Goal: Use online tool/utility

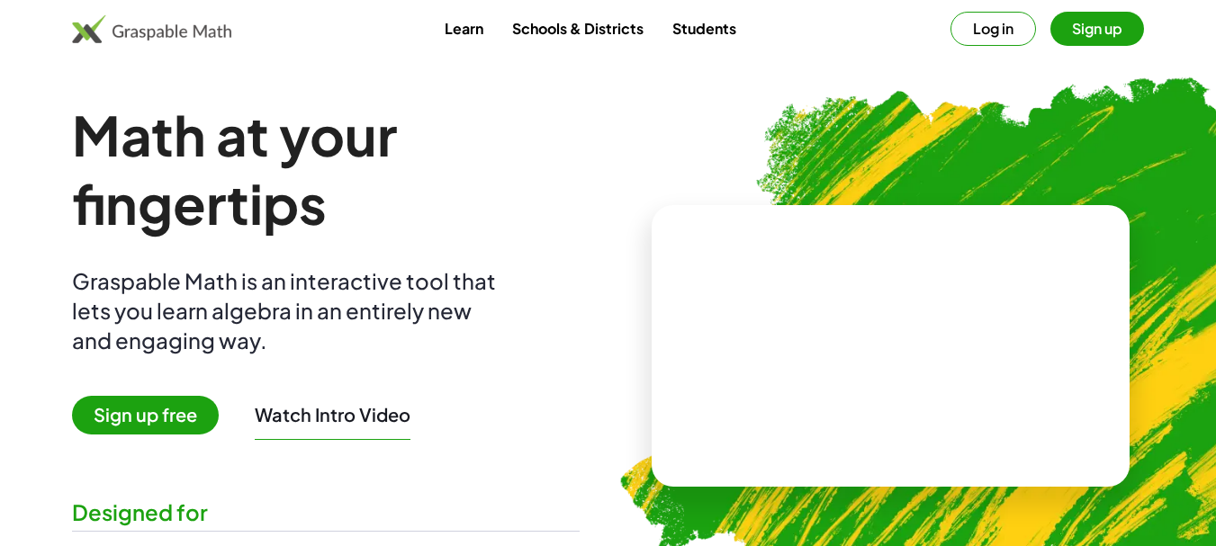
click at [1090, 26] on button "Sign up" at bounding box center [1097, 29] width 94 height 34
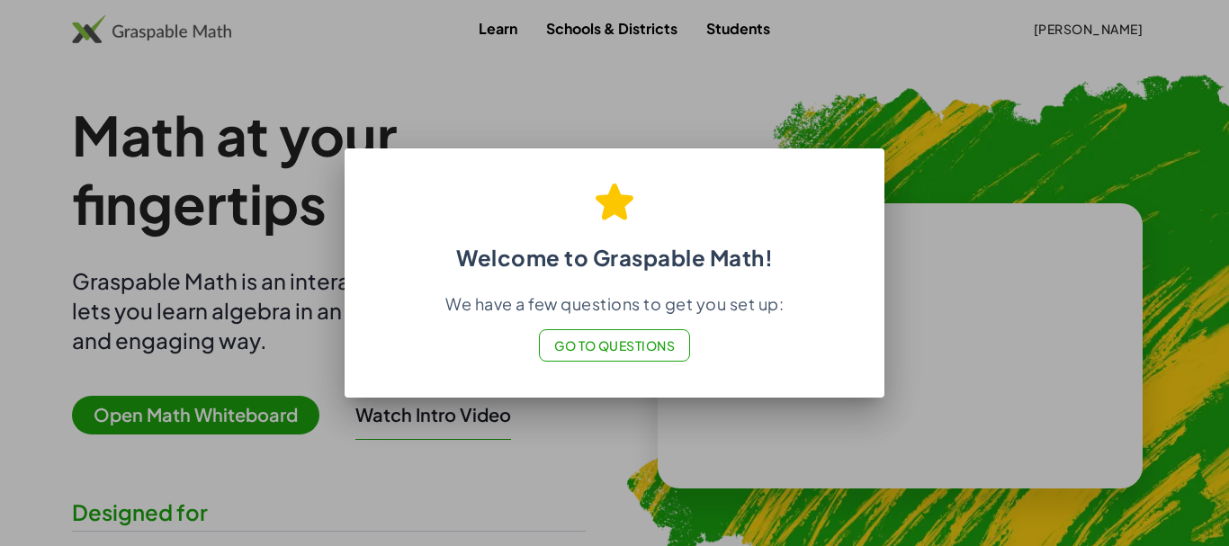
click at [607, 346] on span "Go to Questions" at bounding box center [614, 345] width 121 height 16
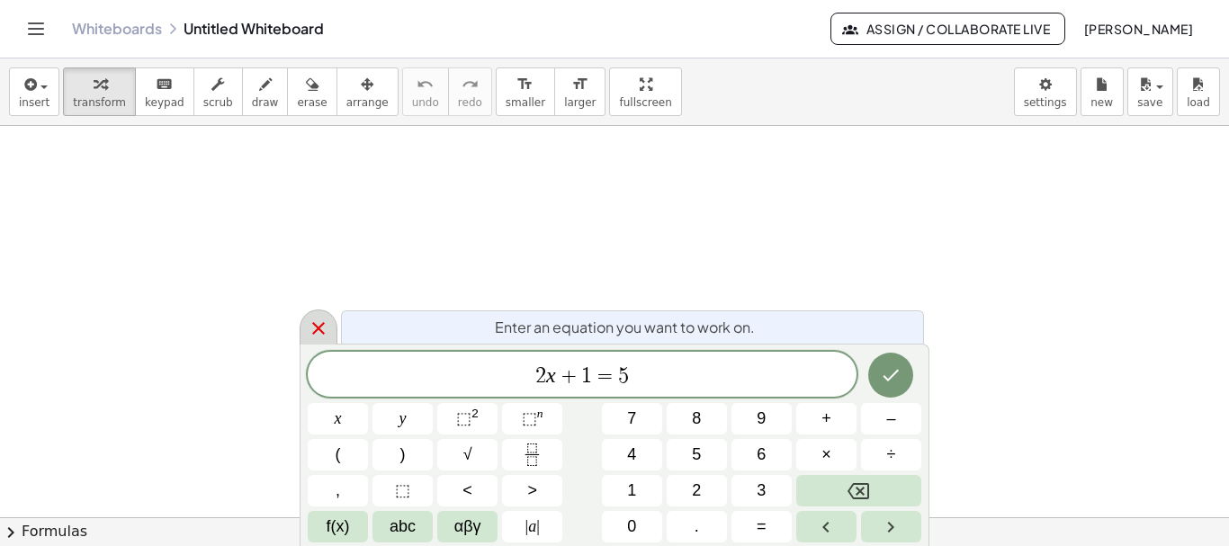
click at [316, 325] on icon at bounding box center [318, 328] width 13 height 13
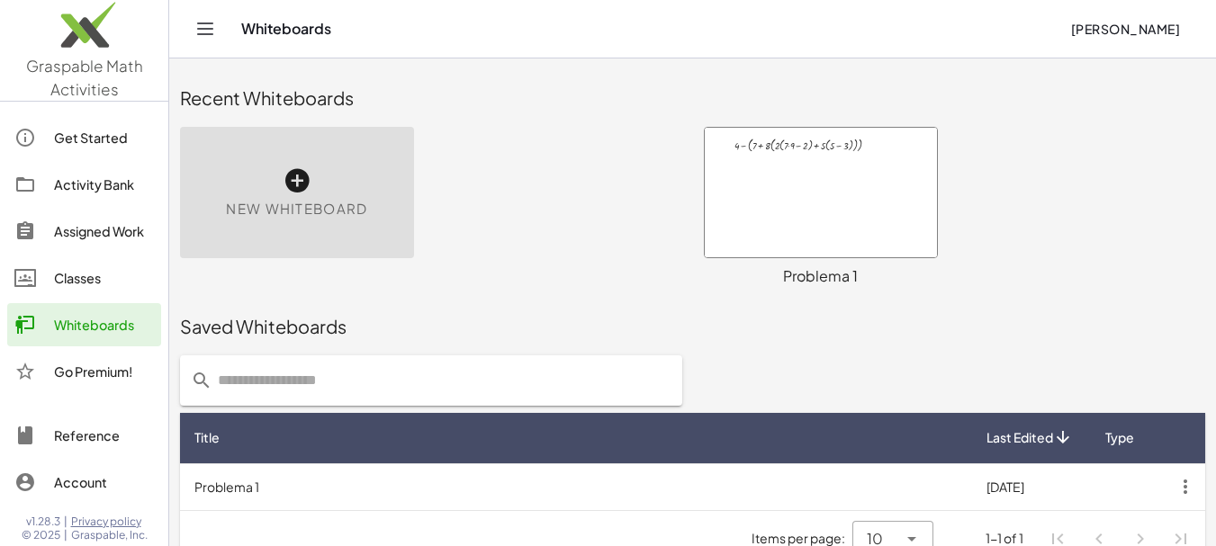
click at [841, 175] on div at bounding box center [821, 193] width 232 height 130
